Goal: Use online tool/utility: Use online tool/utility

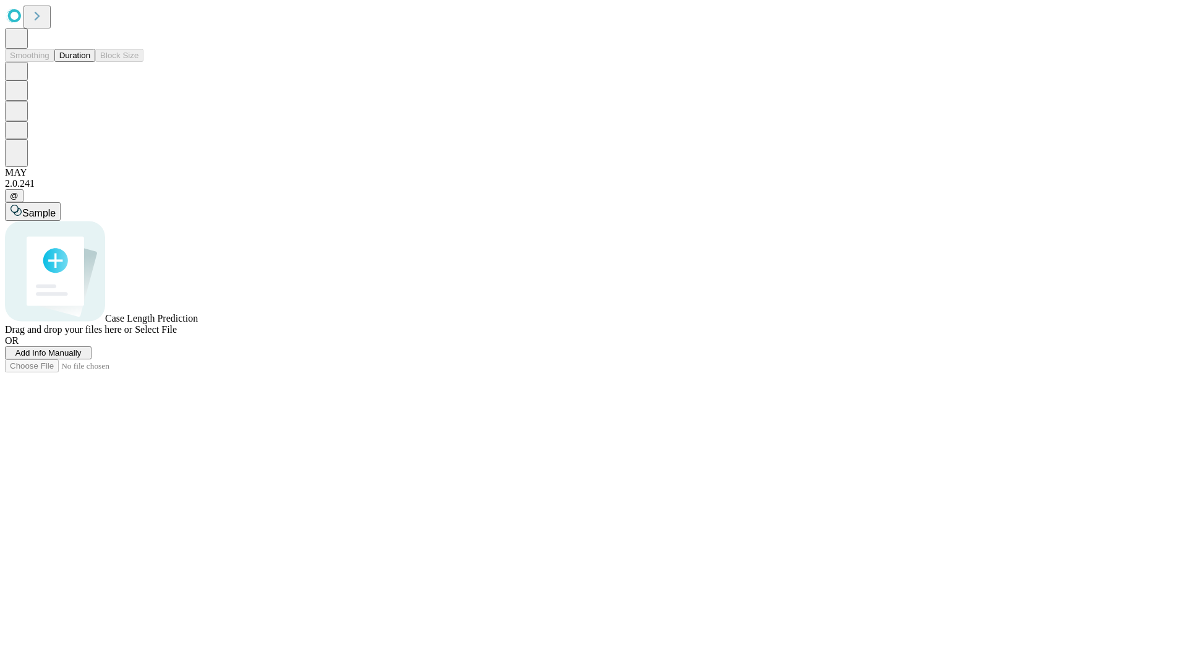
click at [90, 62] on button "Duration" at bounding box center [74, 55] width 41 height 13
click at [177, 334] on span "Select File" at bounding box center [156, 329] width 42 height 11
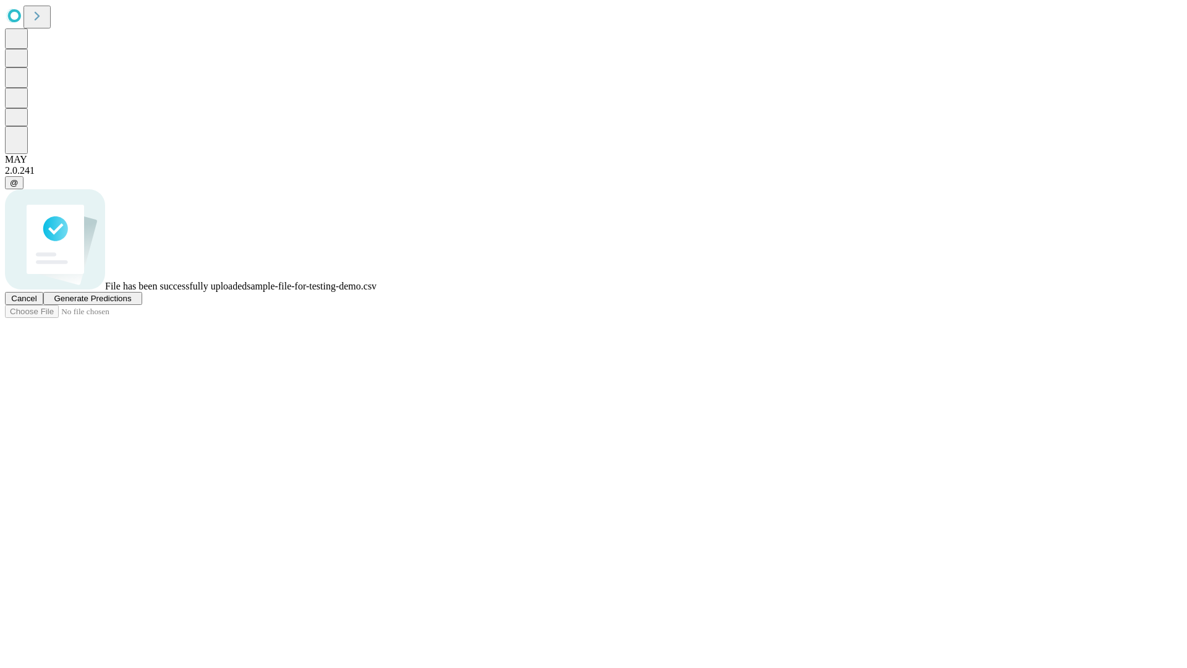
click at [131, 303] on span "Generate Predictions" at bounding box center [92, 298] width 77 height 9
